Goal: Navigation & Orientation: Go to known website

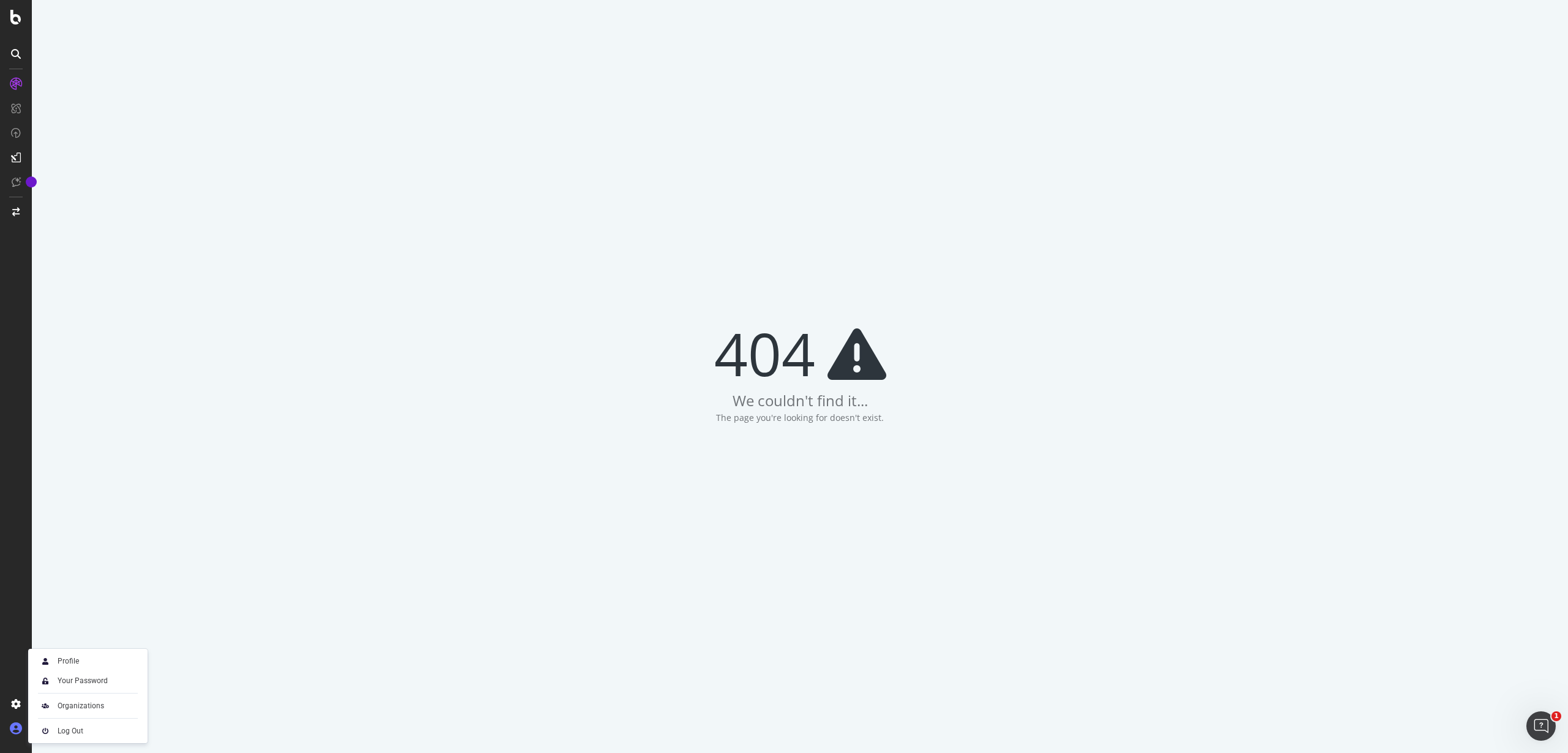
click at [27, 725] on div at bounding box center [15, 728] width 29 height 20
click at [23, 725] on div at bounding box center [15, 728] width 29 height 20
click at [17, 731] on icon at bounding box center [16, 728] width 12 height 12
click at [51, 729] on img at bounding box center [45, 731] width 15 height 15
